Goal: Task Accomplishment & Management: Use online tool/utility

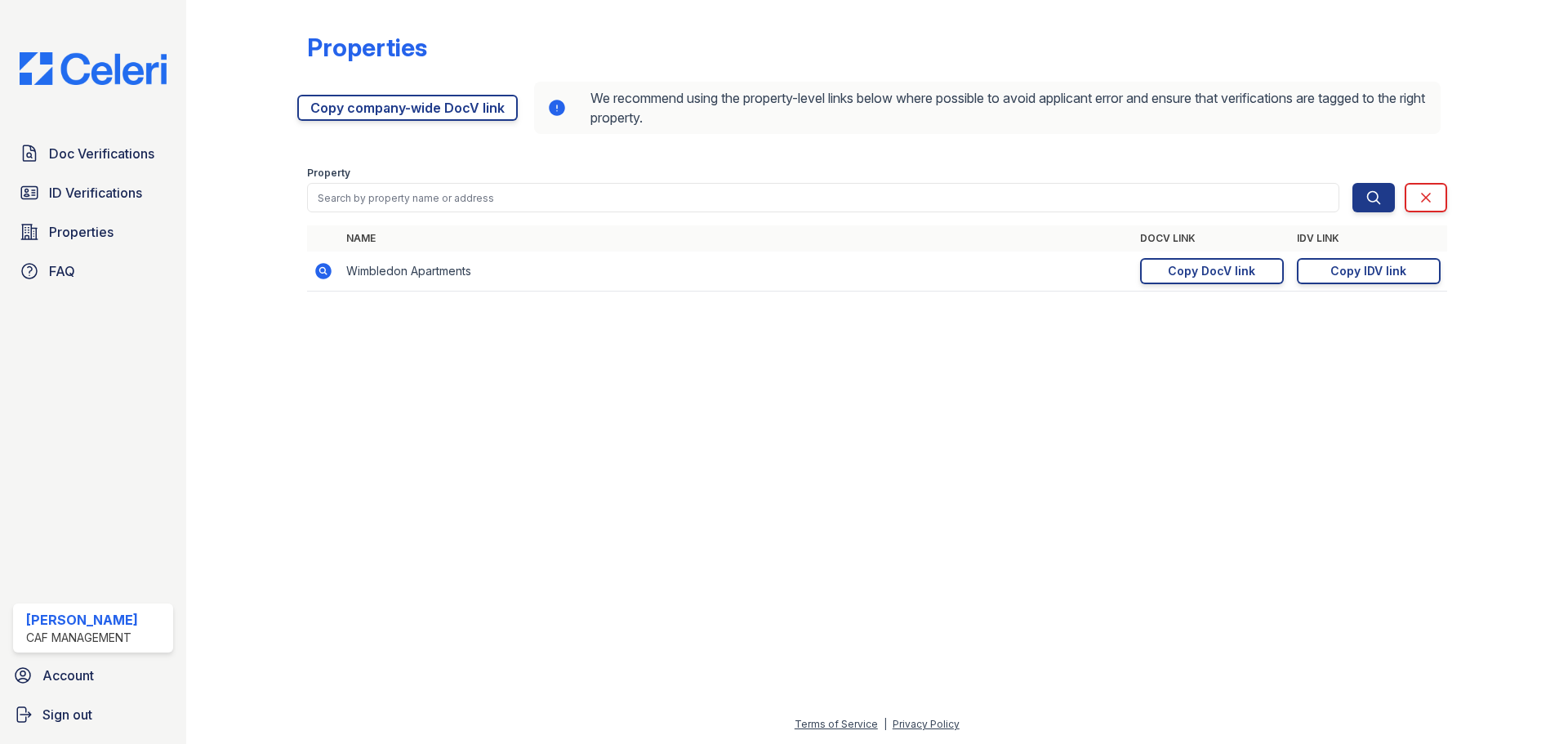
click at [610, 656] on div at bounding box center [877, 525] width 1330 height 381
click at [1245, 272] on div "Copy DocV link" at bounding box center [1211, 271] width 87 height 17
click at [1340, 278] on div "Copy IDV link" at bounding box center [1369, 271] width 76 height 17
click at [1202, 261] on link "Copy DocV link Copy link" at bounding box center [1212, 272] width 144 height 26
click at [103, 175] on div "Doc Verifications ID Verifications Properties FAQ" at bounding box center [93, 212] width 173 height 150
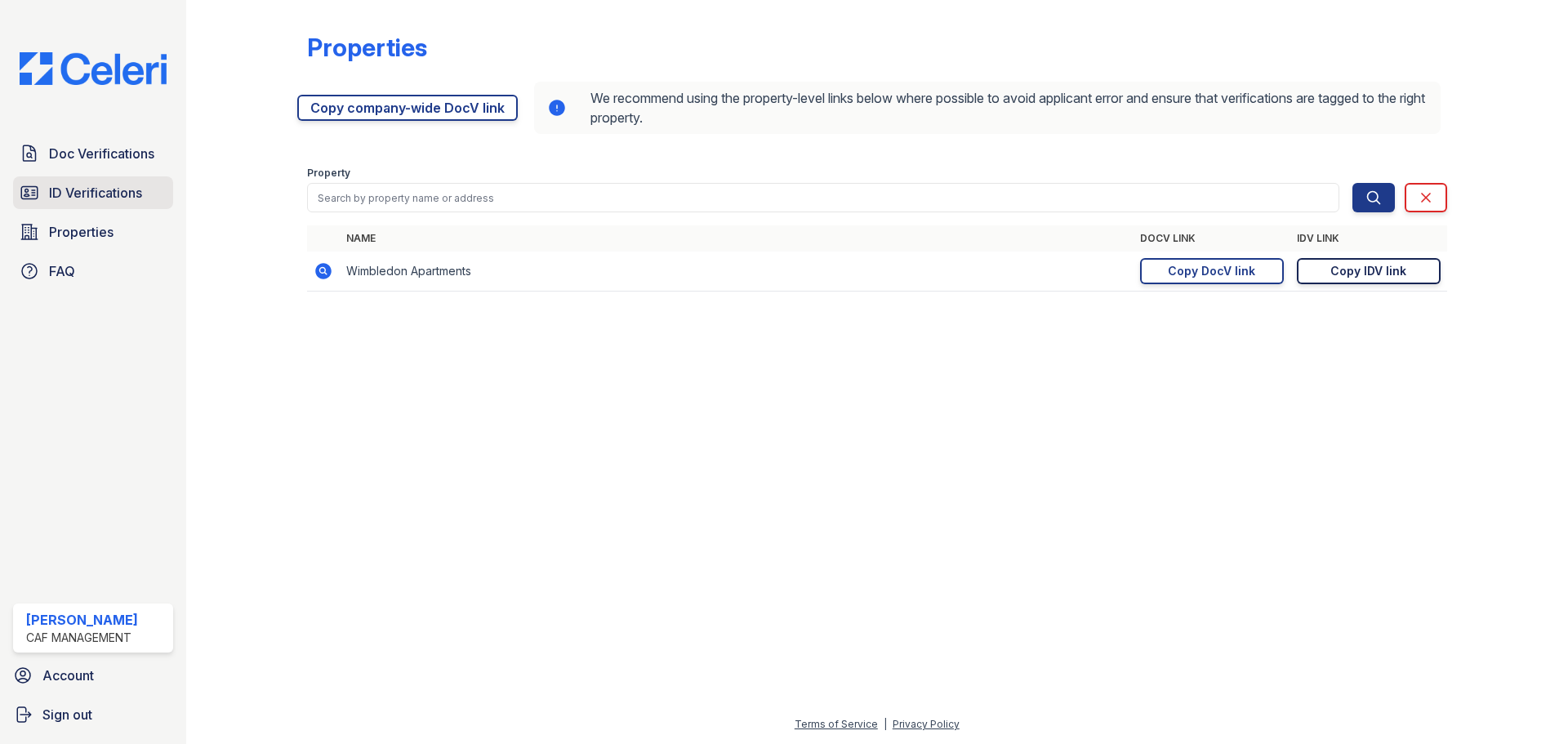
click at [101, 182] on link "ID Verifications" at bounding box center [93, 192] width 161 height 33
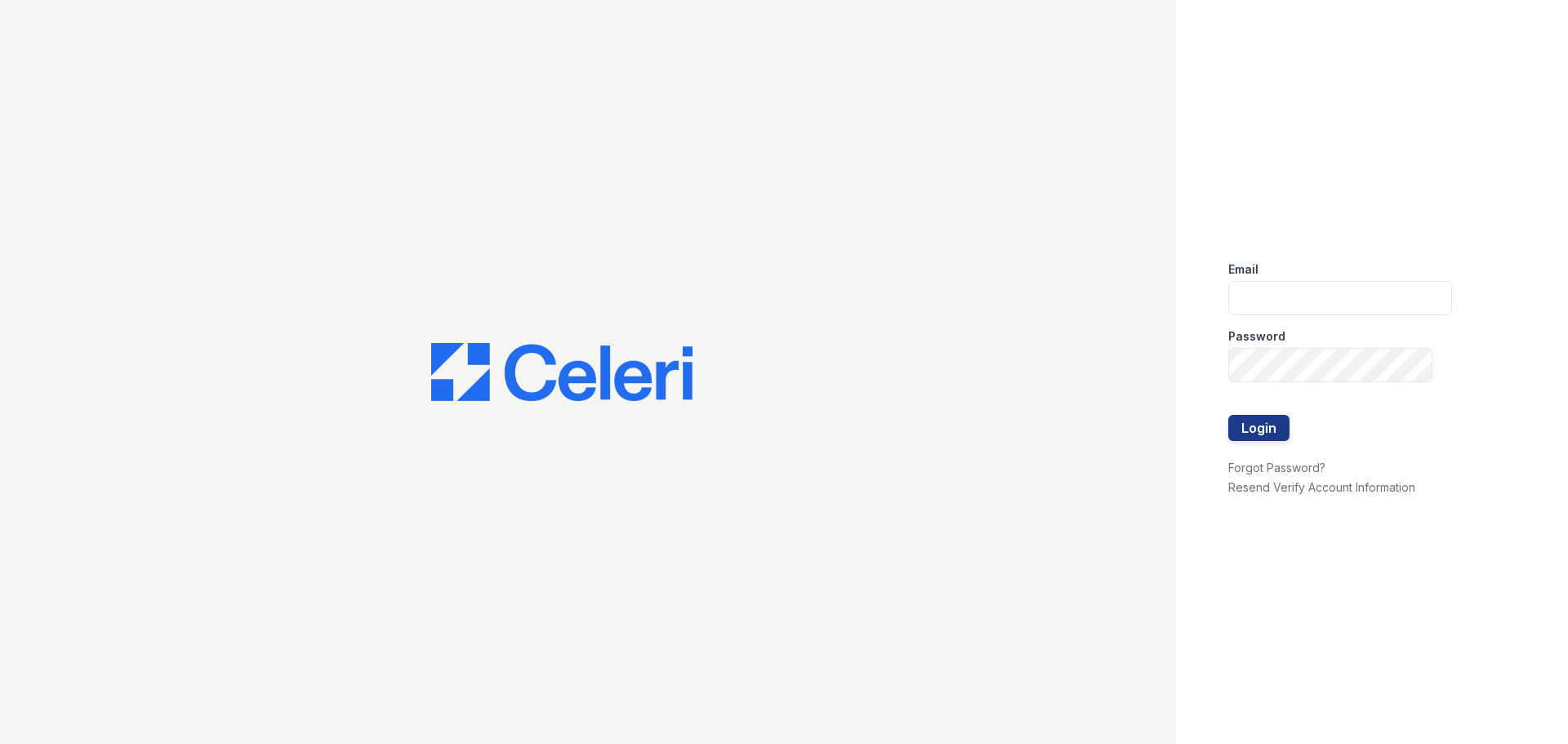
type input "wimbledon1@cafmanagement.com"
click at [1256, 428] on button "Login" at bounding box center [1258, 428] width 61 height 26
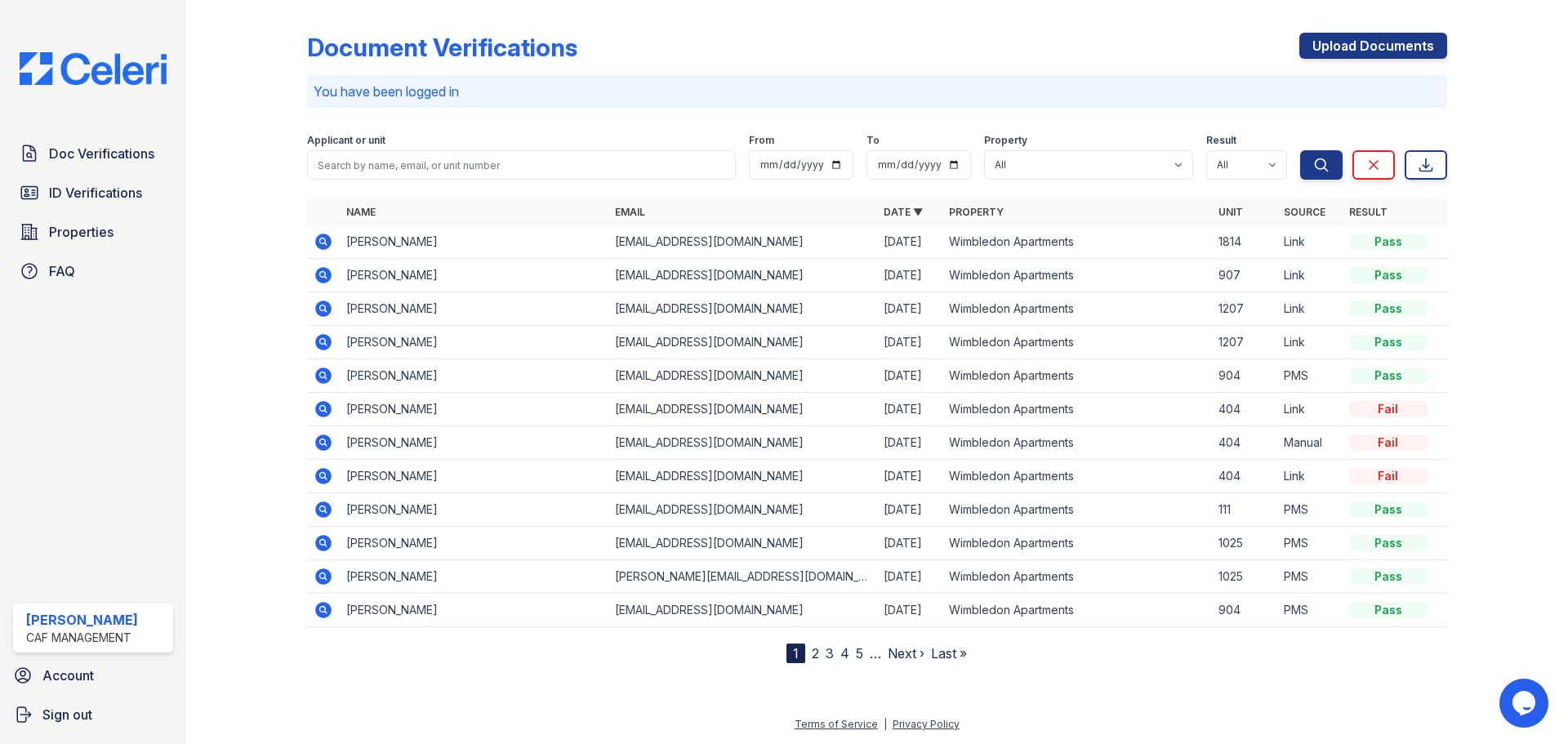
drag, startPoint x: 322, startPoint y: 242, endPoint x: 874, endPoint y: 288, distance: 553.9
click at [322, 242] on icon at bounding box center [322, 240] width 4 height 4
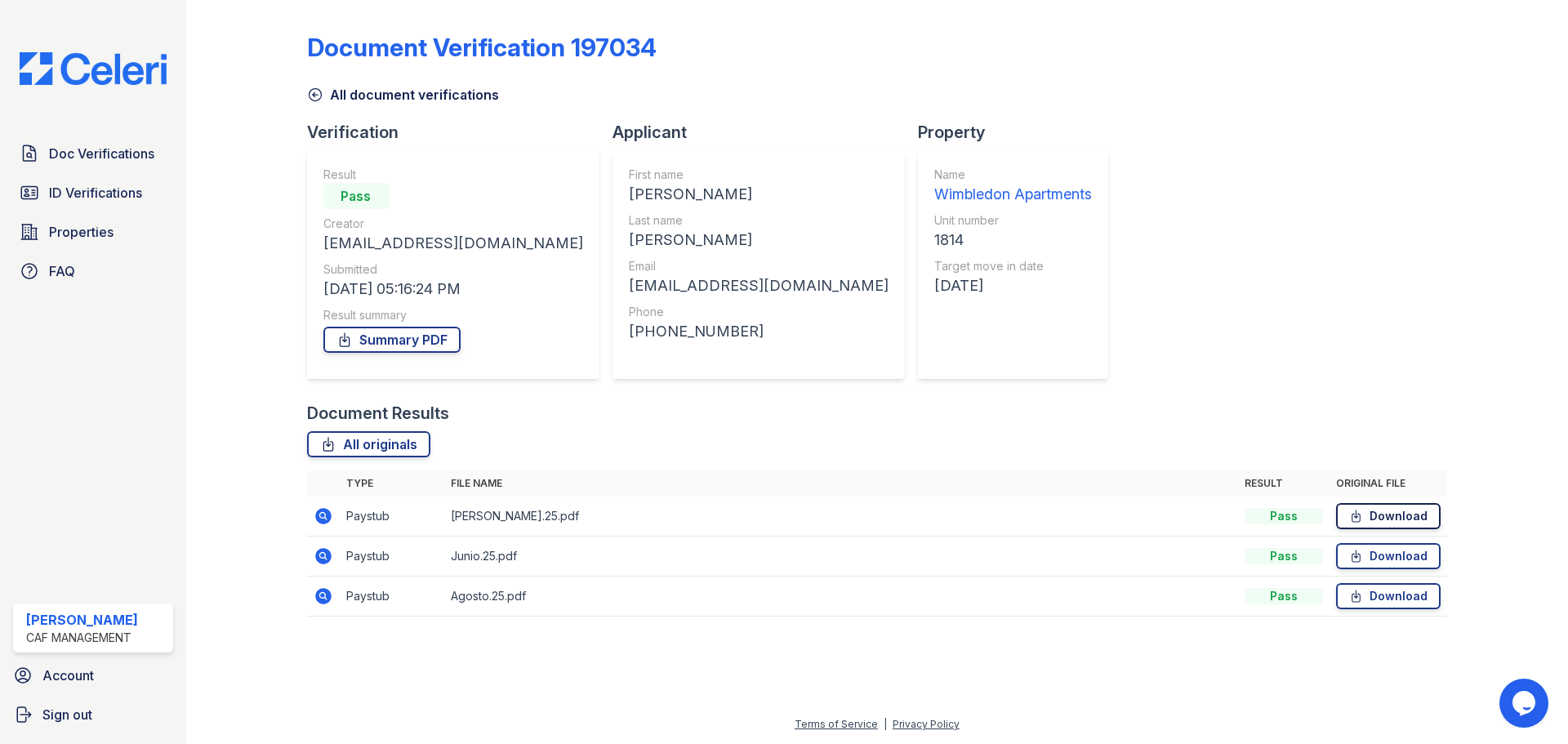
click at [1393, 516] on link "Download" at bounding box center [1388, 516] width 105 height 26
click at [1414, 560] on link "Download" at bounding box center [1388, 556] width 105 height 26
click at [1400, 595] on link "Download" at bounding box center [1388, 596] width 105 height 26
click at [407, 348] on link "Summary PDF" at bounding box center [392, 339] width 138 height 26
